Goal: Task Accomplishment & Management: Complete application form

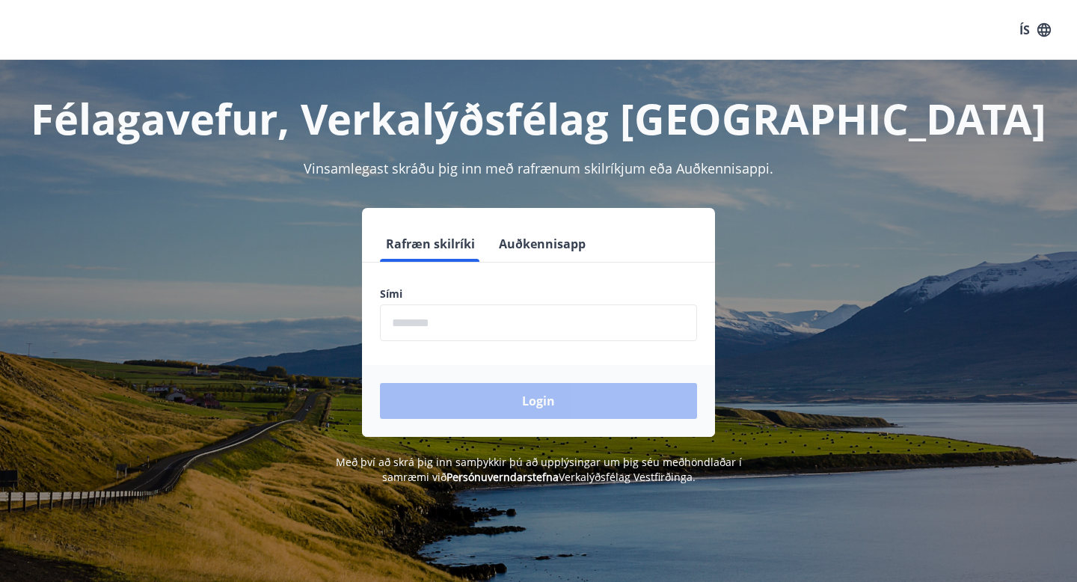
click at [577, 328] on input "phone" at bounding box center [538, 322] width 317 height 37
type input "********"
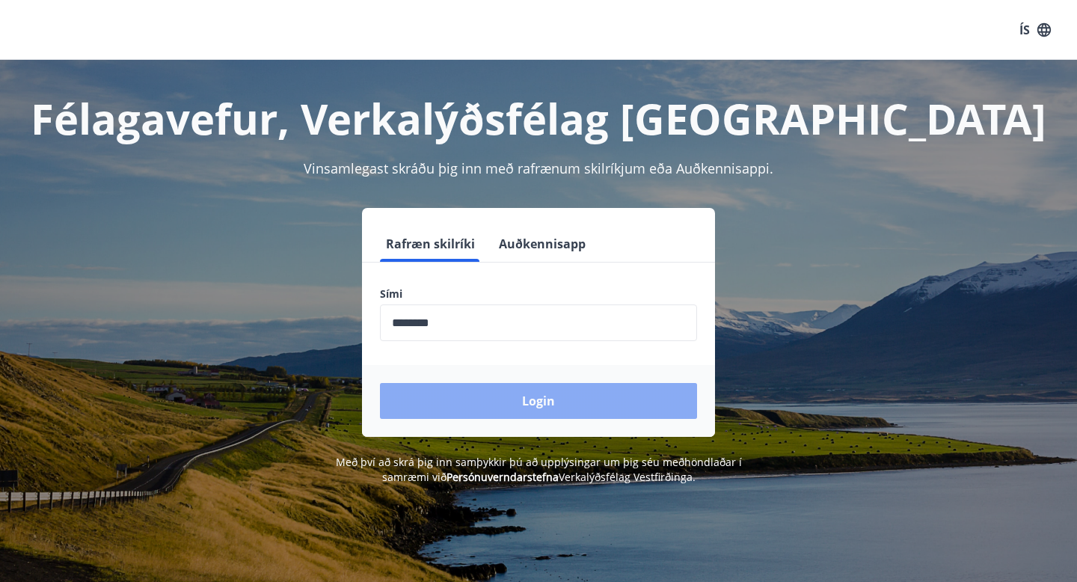
click at [506, 393] on button "Login" at bounding box center [538, 401] width 317 height 36
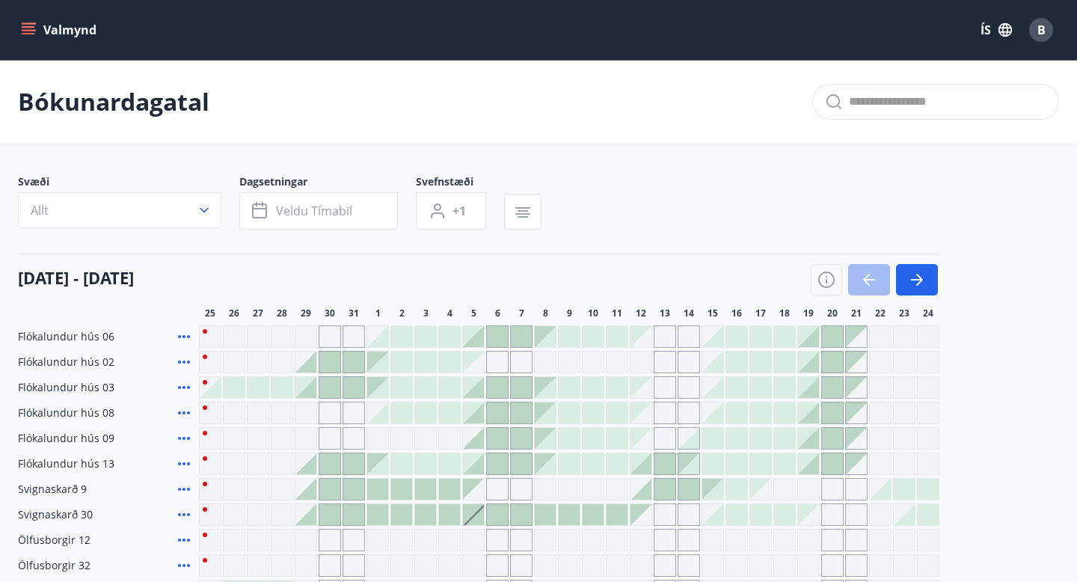
click at [512, 230] on div at bounding box center [289, 233] width 542 height 6
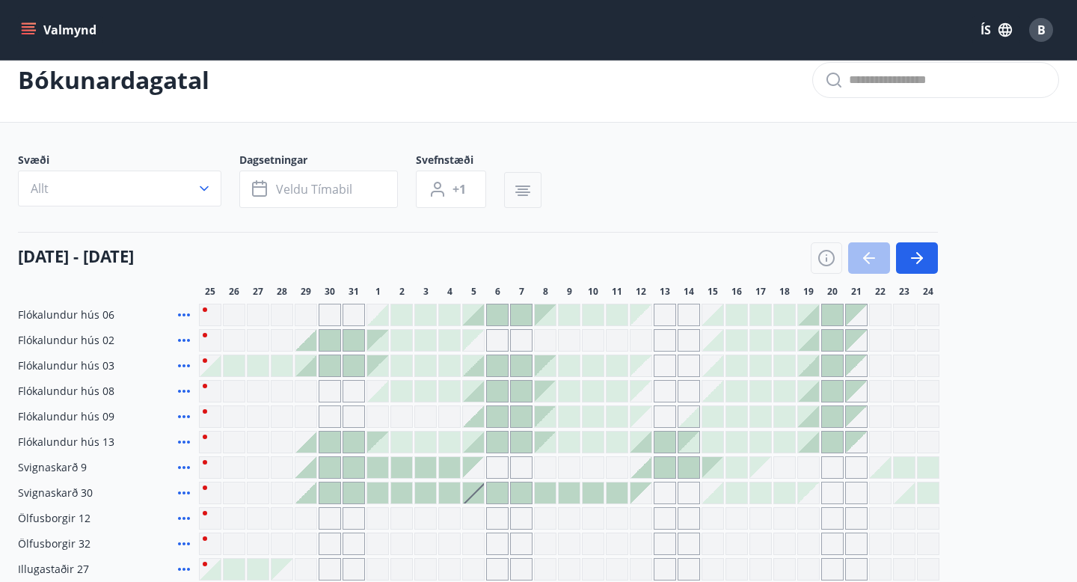
scroll to position [3, 0]
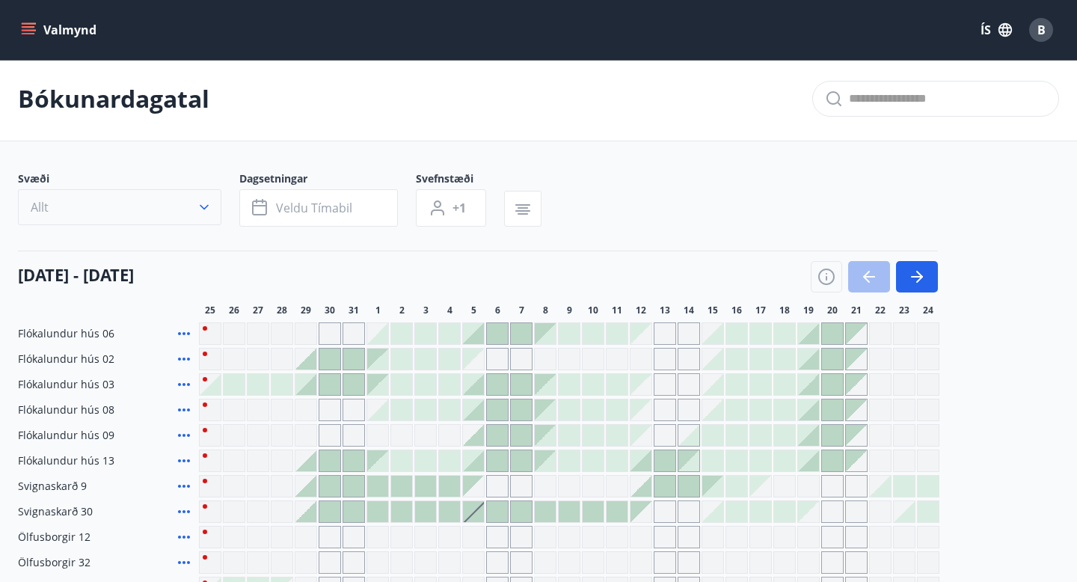
click at [201, 209] on icon "button" at bounding box center [204, 207] width 15 height 15
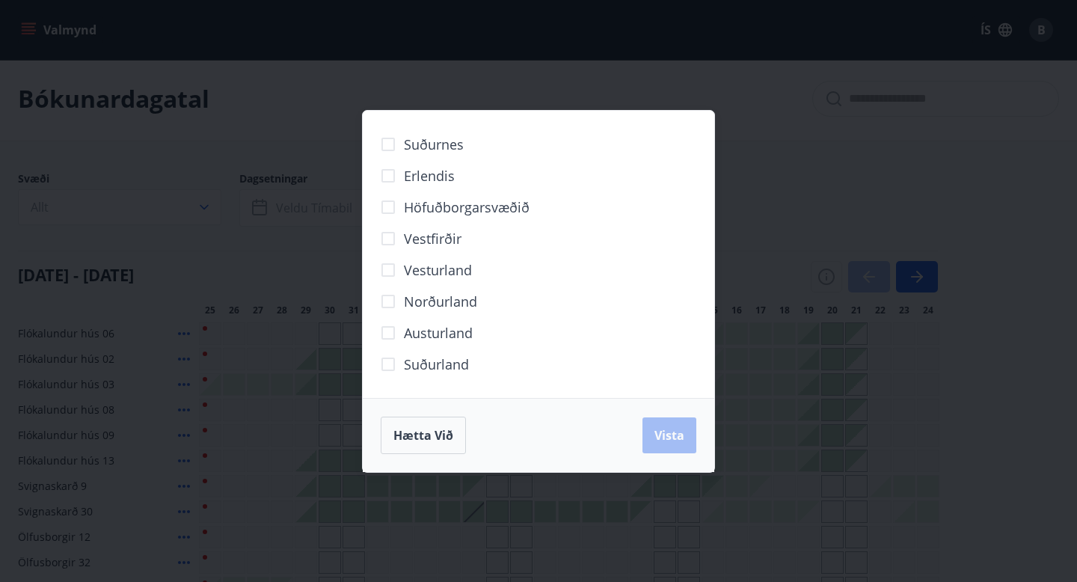
click at [426, 216] on label "Höfuðborgarsvæðið" at bounding box center [450, 206] width 157 height 31
click at [666, 439] on span "Vista" at bounding box center [669, 435] width 30 height 16
